Goal: Navigation & Orientation: Go to known website

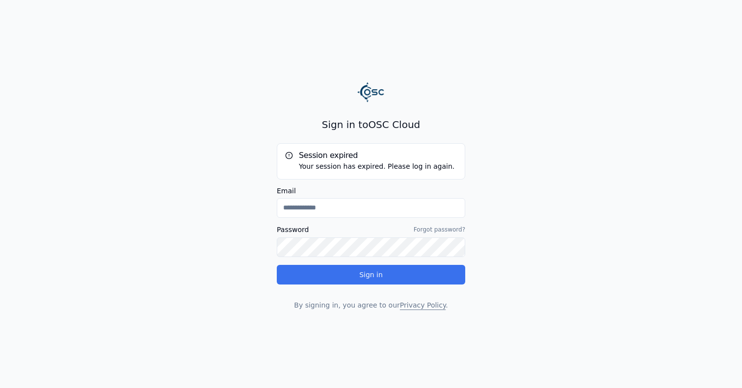
type input "**********"
click at [383, 272] on button "Sign in" at bounding box center [371, 275] width 189 height 20
